Goal: Information Seeking & Learning: Learn about a topic

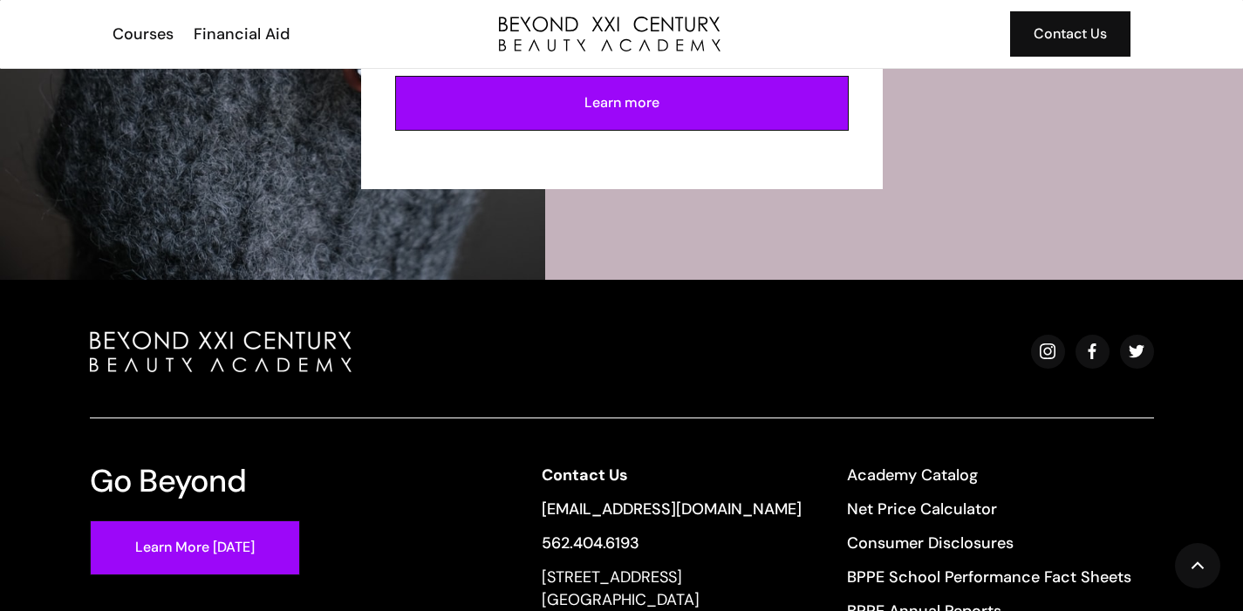
scroll to position [3995, 0]
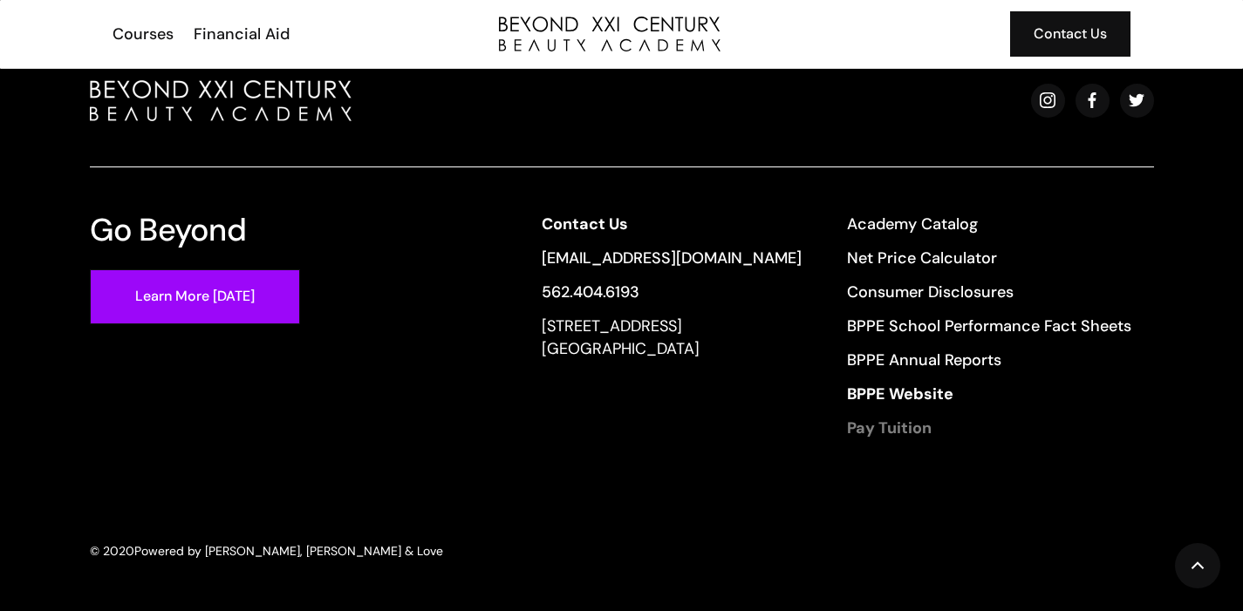
click at [885, 425] on strong "Pay Tuition" at bounding box center [889, 428] width 85 height 21
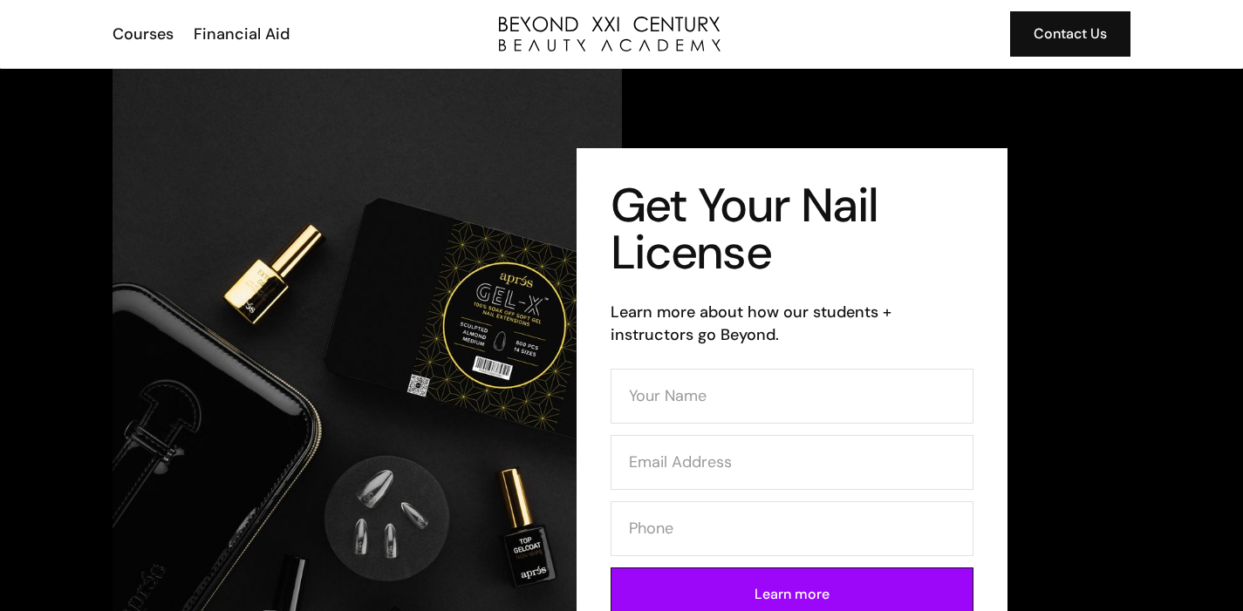
scroll to position [0, 0]
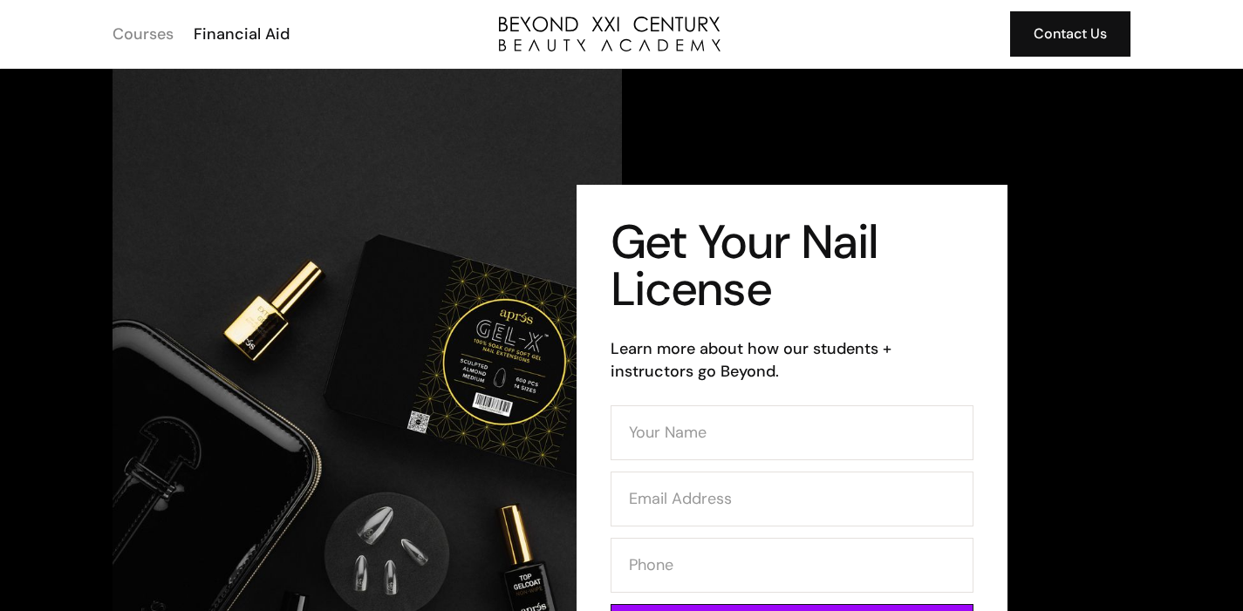
click at [156, 37] on div "Courses" at bounding box center [142, 34] width 61 height 23
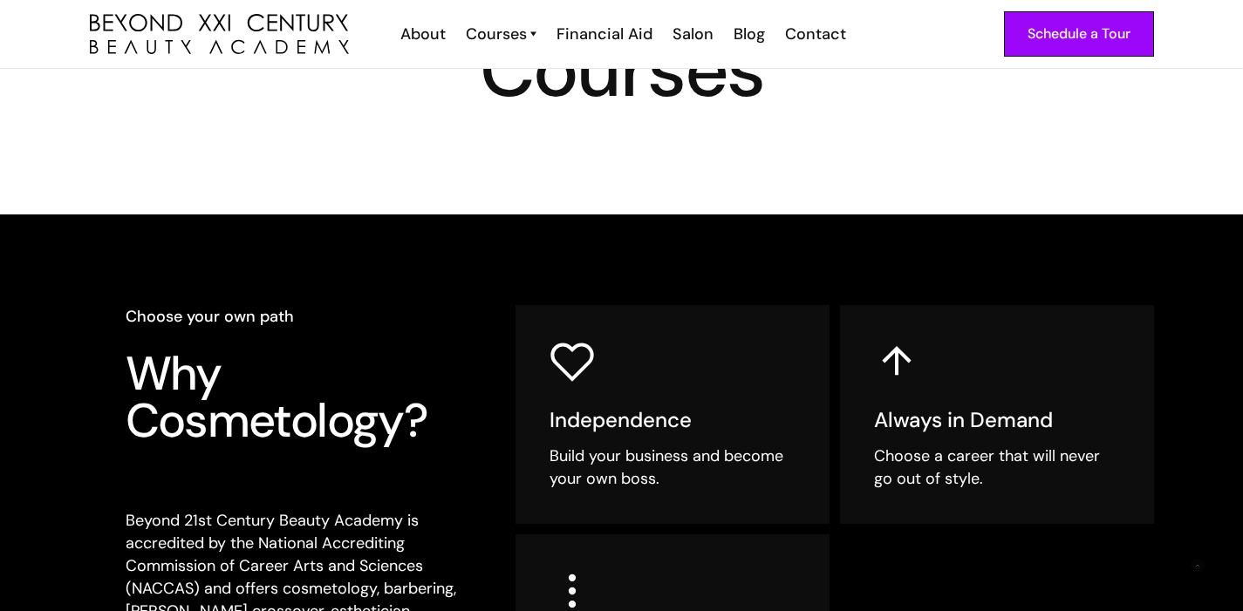
scroll to position [599, 0]
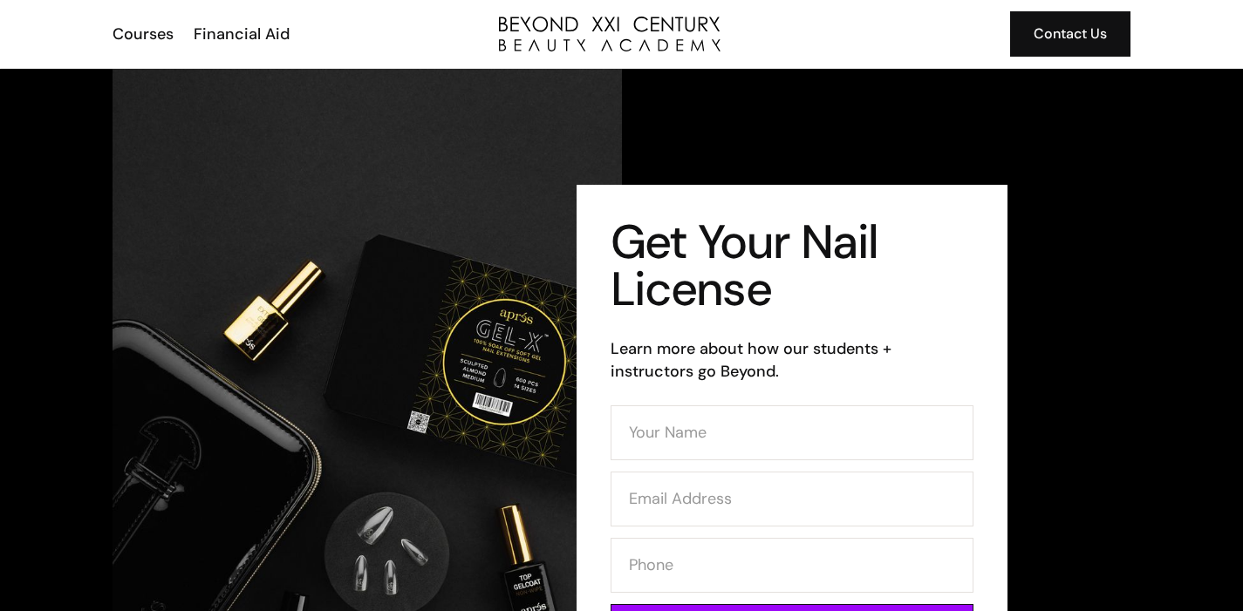
click at [264, 47] on div "Courses Financial Aid Contact Us" at bounding box center [621, 34] width 1019 height 68
click at [264, 31] on div "Financial Aid" at bounding box center [242, 34] width 96 height 23
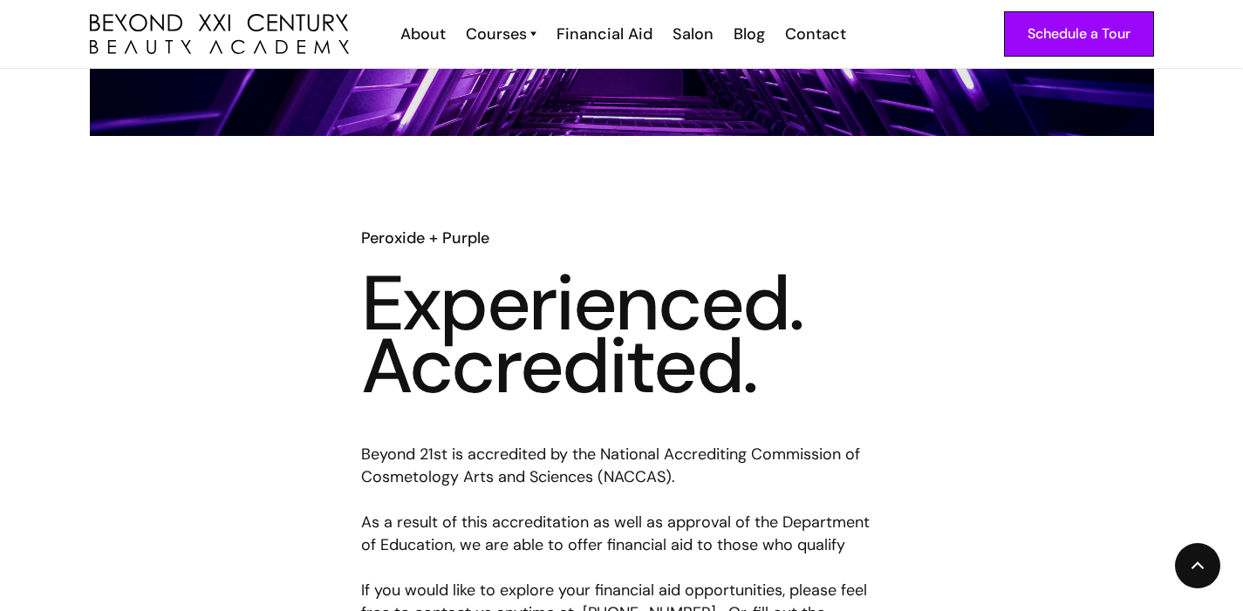
scroll to position [639, 0]
